Goal: Information Seeking & Learning: Learn about a topic

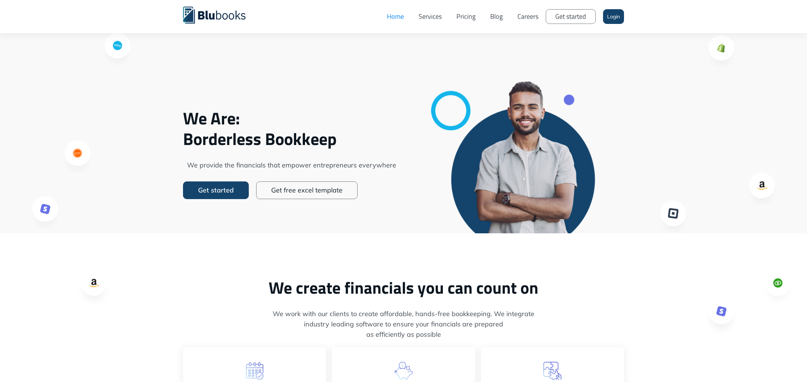
click at [466, 15] on link "Pricing" at bounding box center [466, 17] width 34 height 22
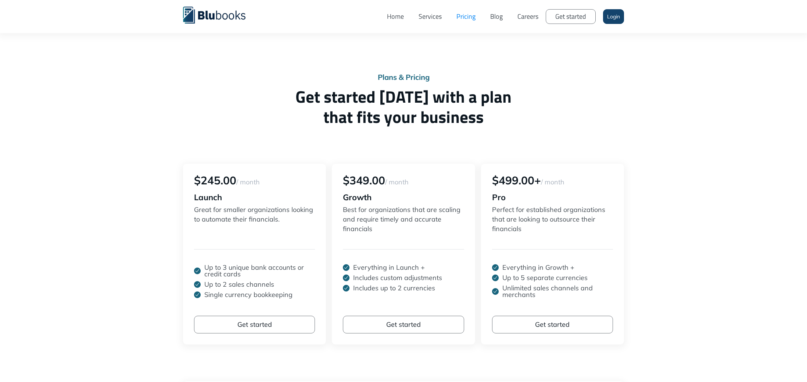
click at [394, 17] on link "Home" at bounding box center [396, 17] width 32 height 22
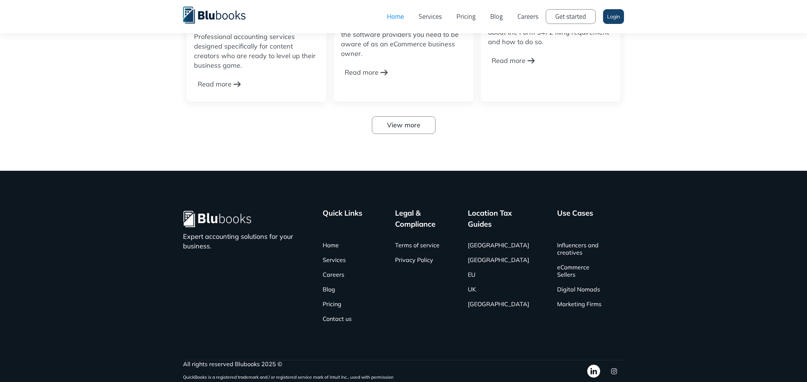
scroll to position [2426, 0]
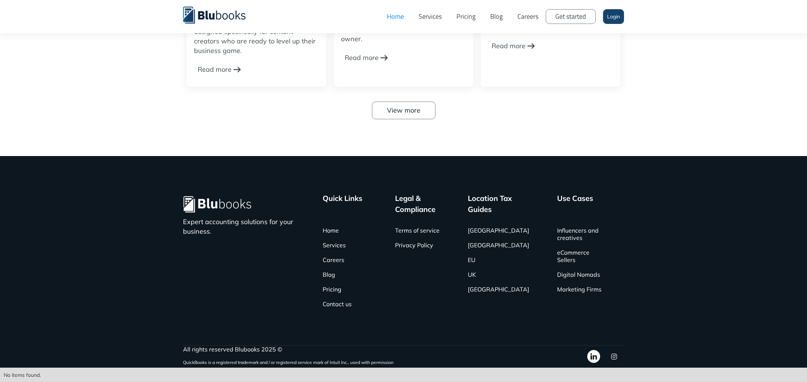
click at [614, 356] on img at bounding box center [614, 356] width 6 height 6
click at [590, 360] on img at bounding box center [593, 356] width 13 height 13
